Goal: Use online tool/utility: Utilize a website feature to perform a specific function

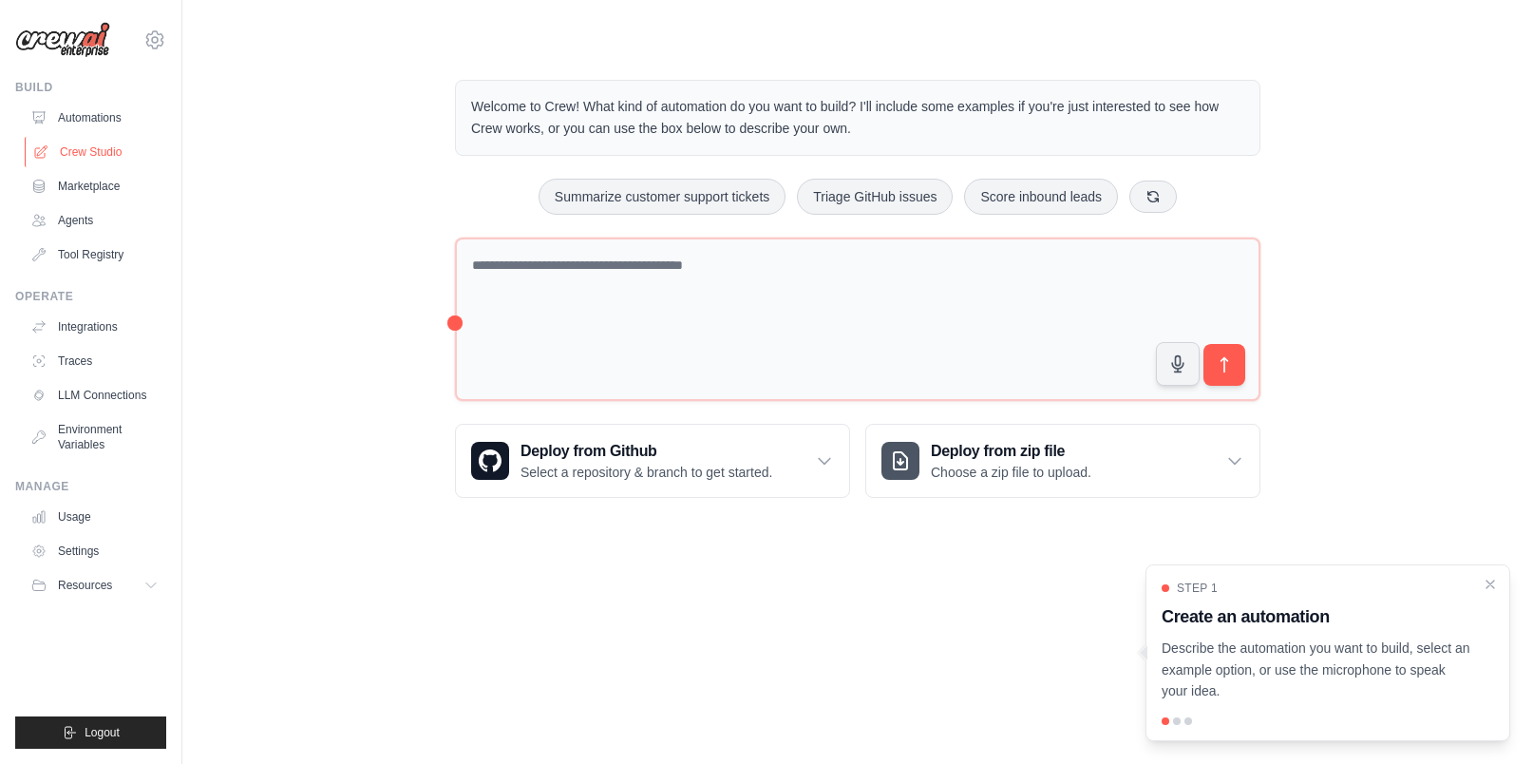
click at [104, 141] on link "Crew Studio" at bounding box center [96, 152] width 143 height 30
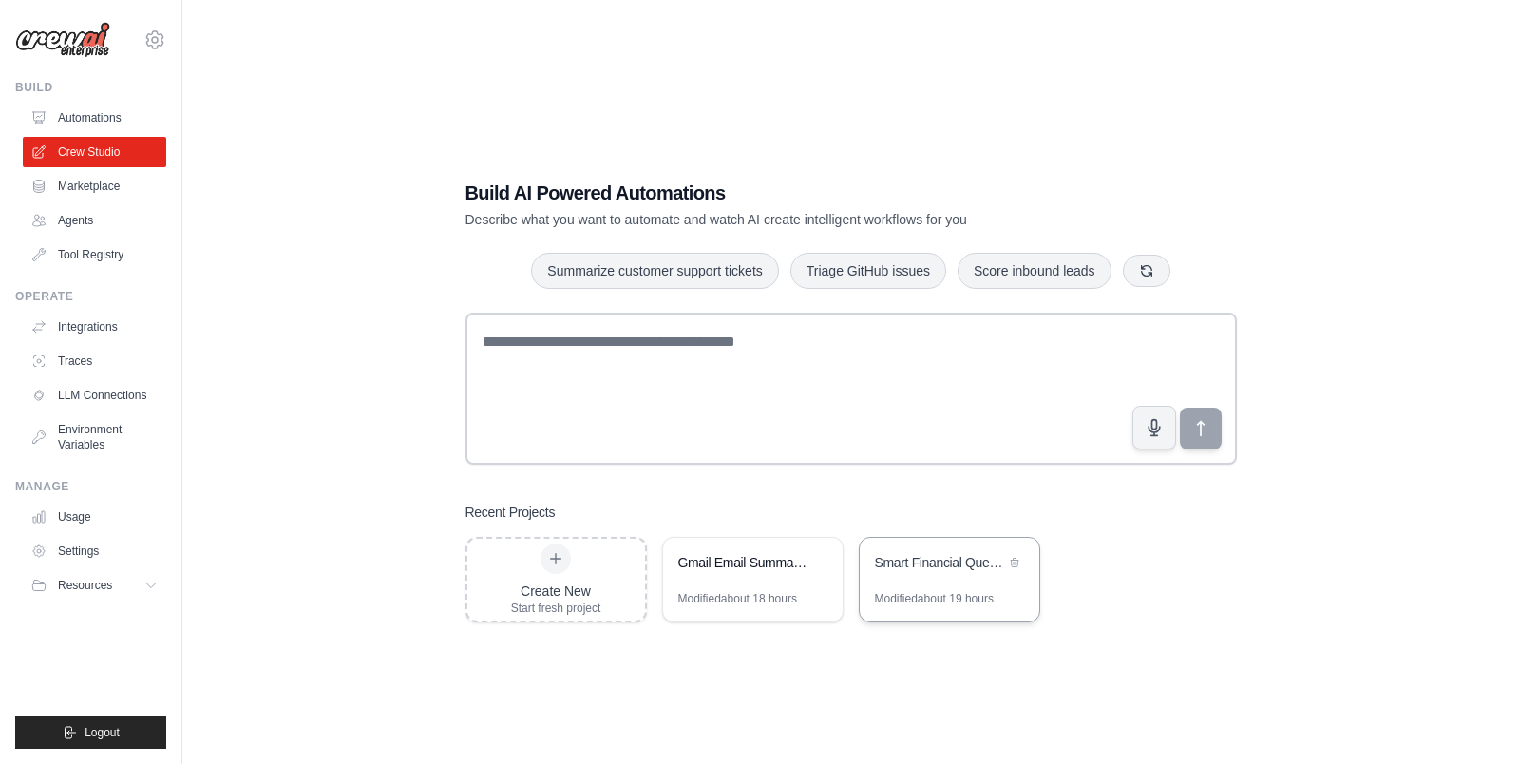
click at [879, 574] on div "Smart Financial Question Router" at bounding box center [940, 564] width 130 height 23
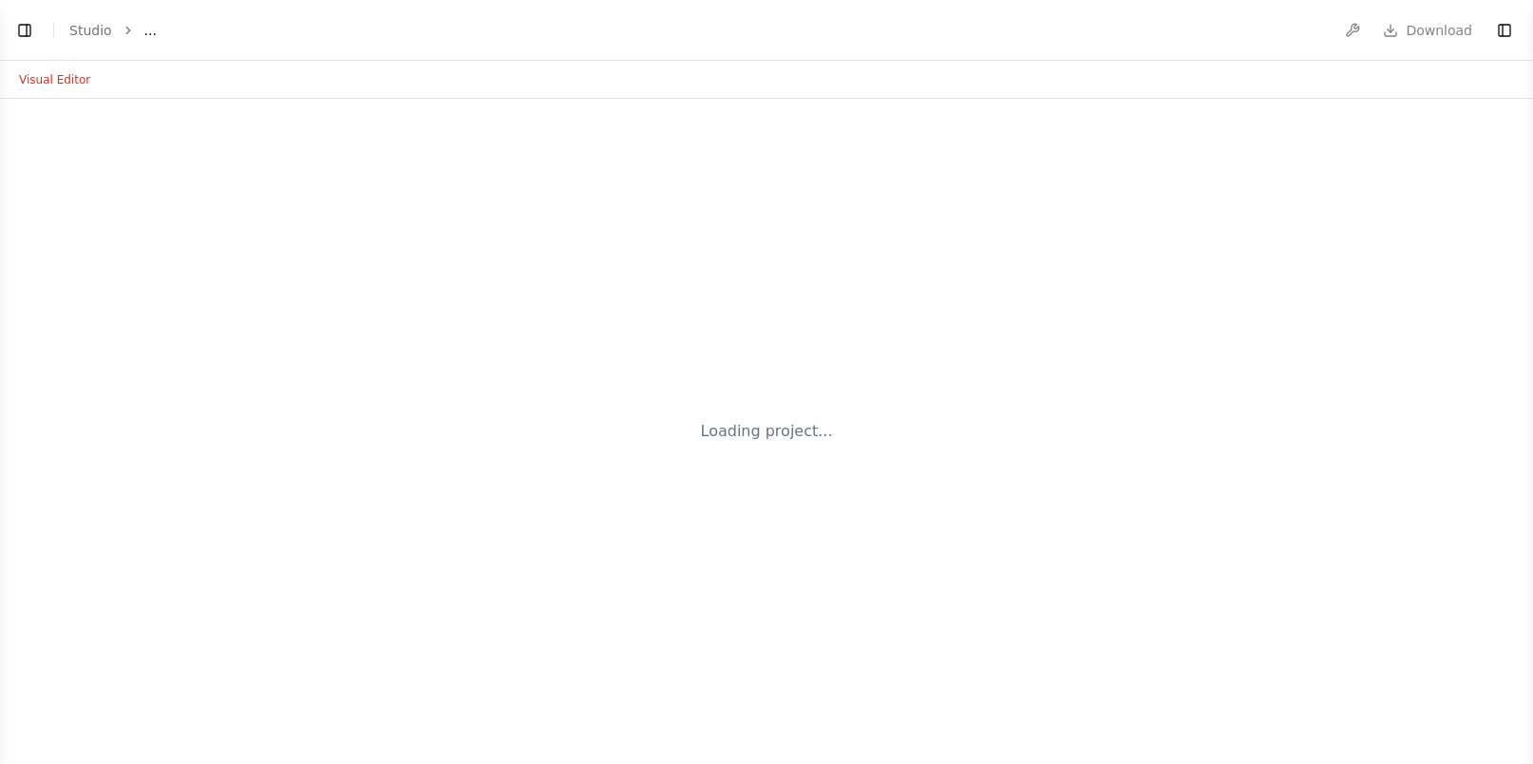
select select "****"
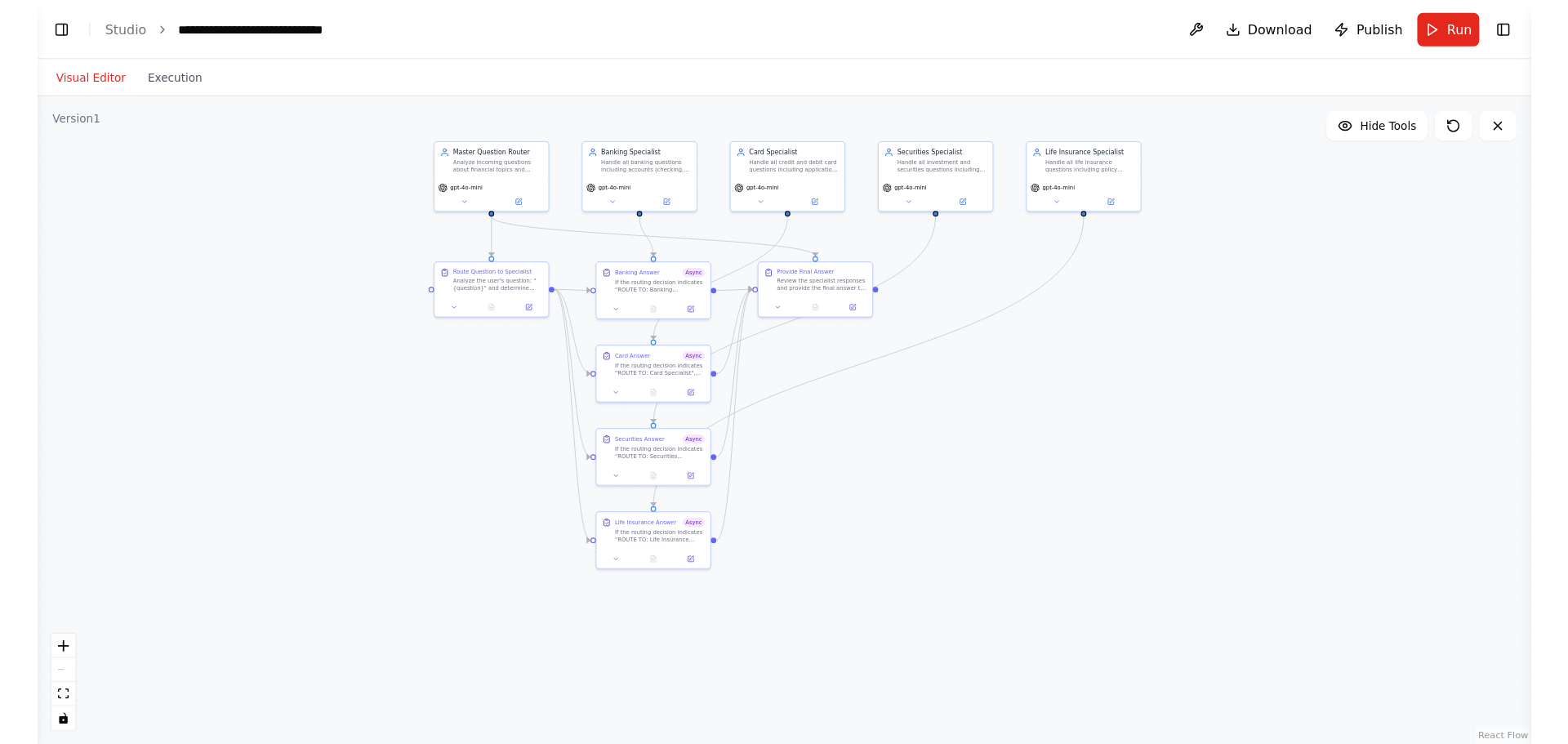
scroll to position [25802, 0]
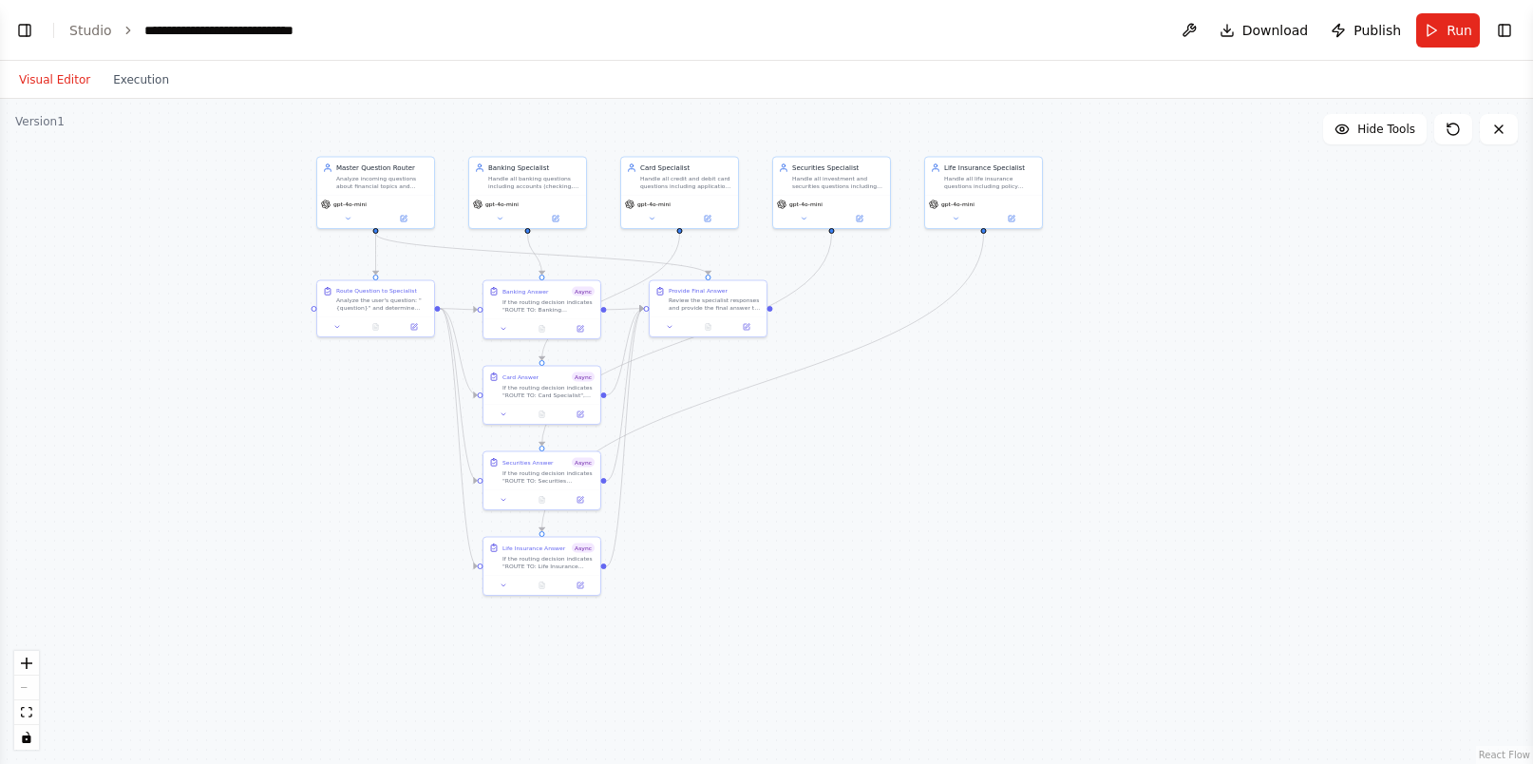
drag, startPoint x: 931, startPoint y: 622, endPoint x: 792, endPoint y: 337, distance: 316.9
click at [792, 337] on div ".deletable-edge-delete-btn { width: 20px; height: 20px; border: 0px solid #ffff…" at bounding box center [766, 431] width 1533 height 665
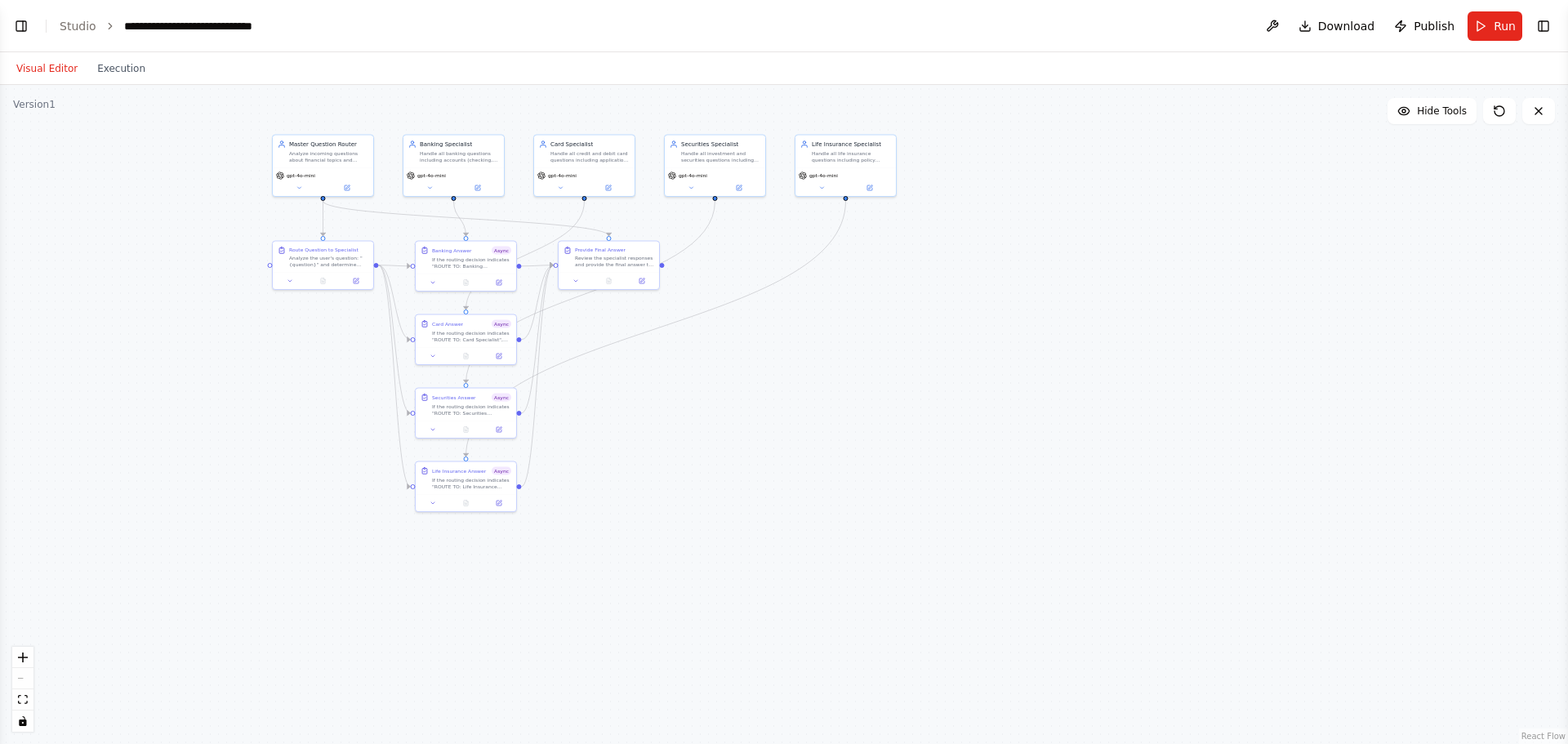
scroll to position [25714, 0]
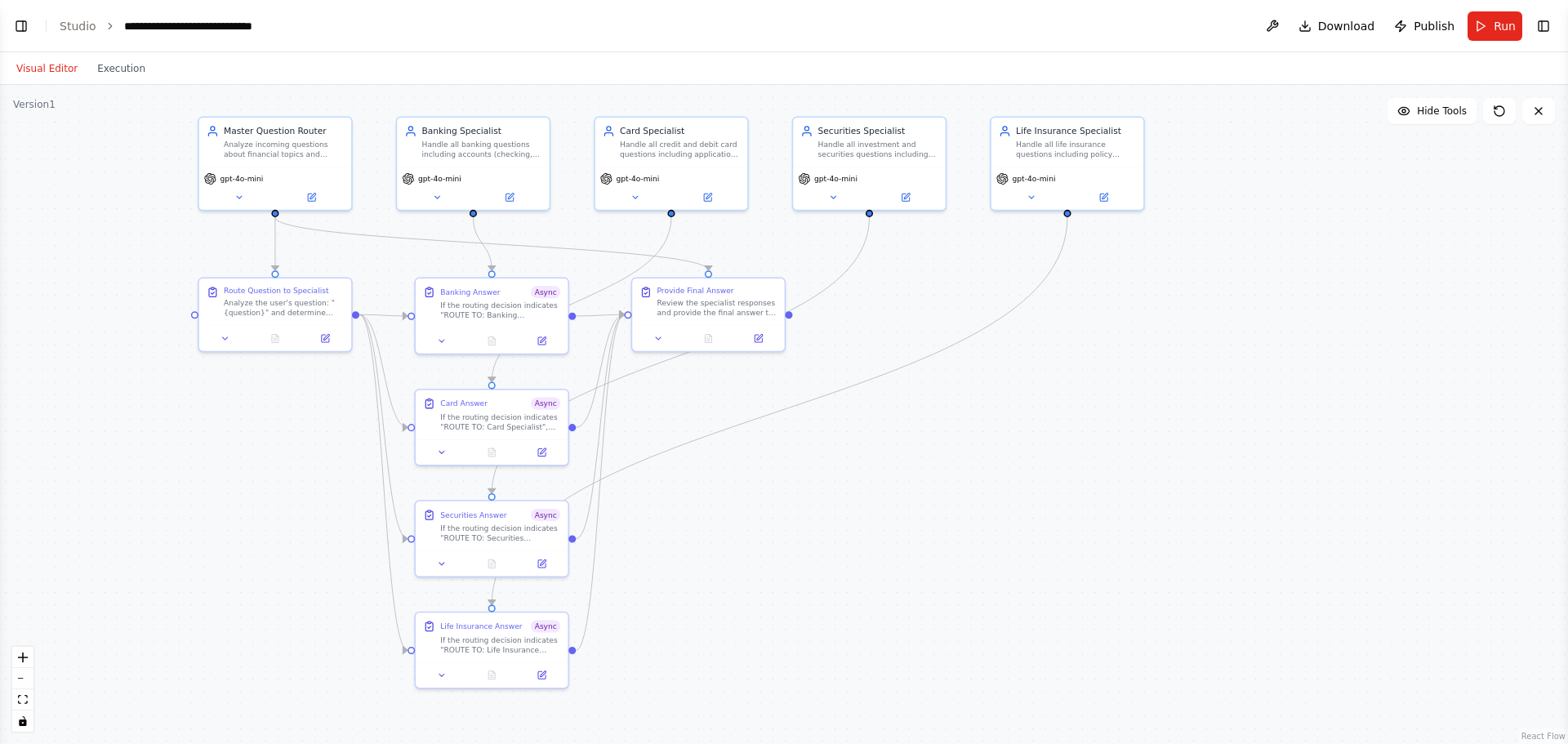
drag, startPoint x: 1026, startPoint y: 404, endPoint x: 1105, endPoint y: 383, distance: 81.7
click at [1105, 383] on div ".deletable-edge-delete-btn { width: 20px; height: 20px; border: 0px solid #ffff…" at bounding box center [784, 415] width 1568 height 660
